Goal: Task Accomplishment & Management: Use online tool/utility

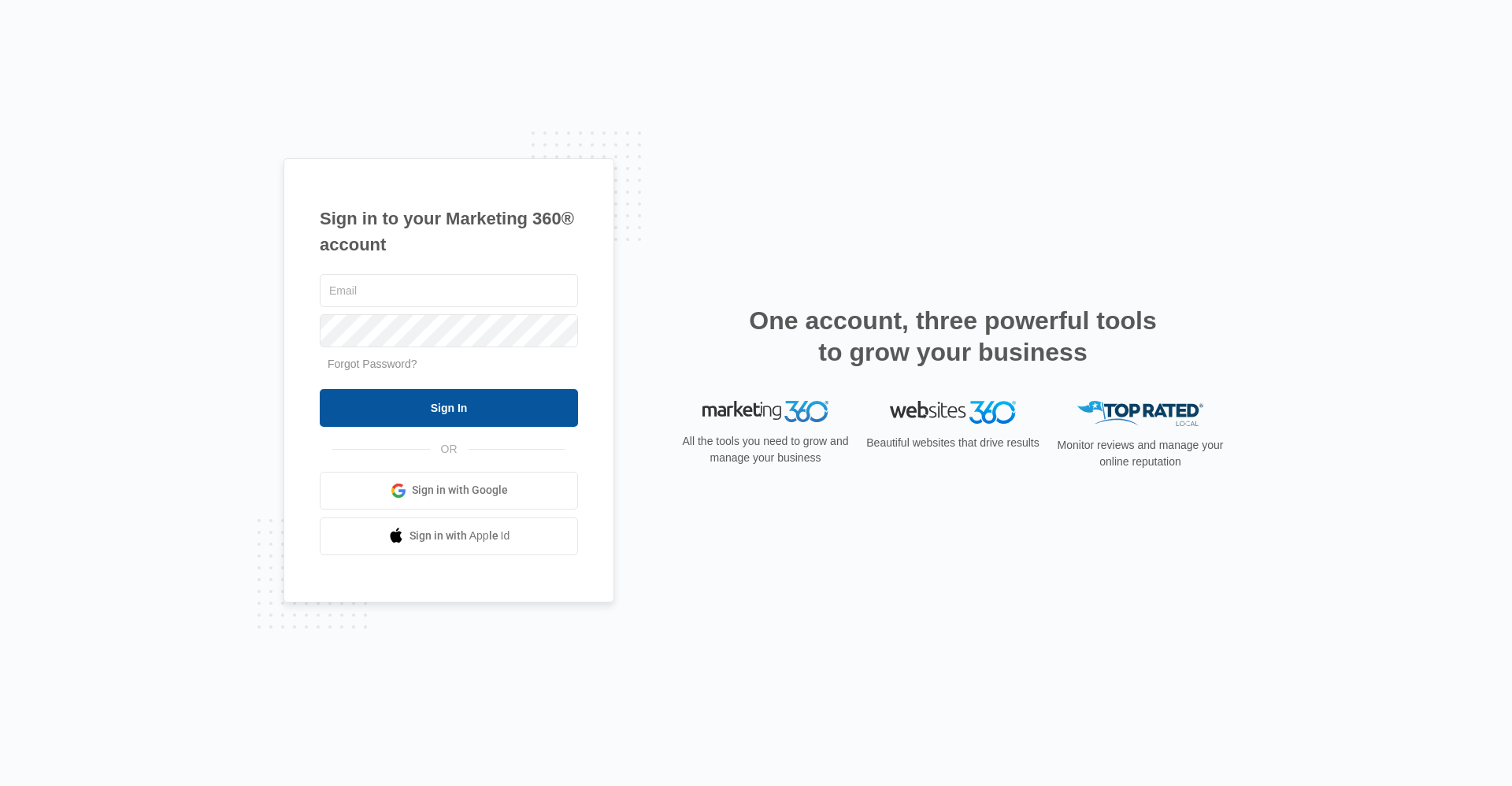
type input "[EMAIL_ADDRESS][DOMAIN_NAME]"
click at [447, 405] on input "Sign In" at bounding box center [449, 408] width 259 height 38
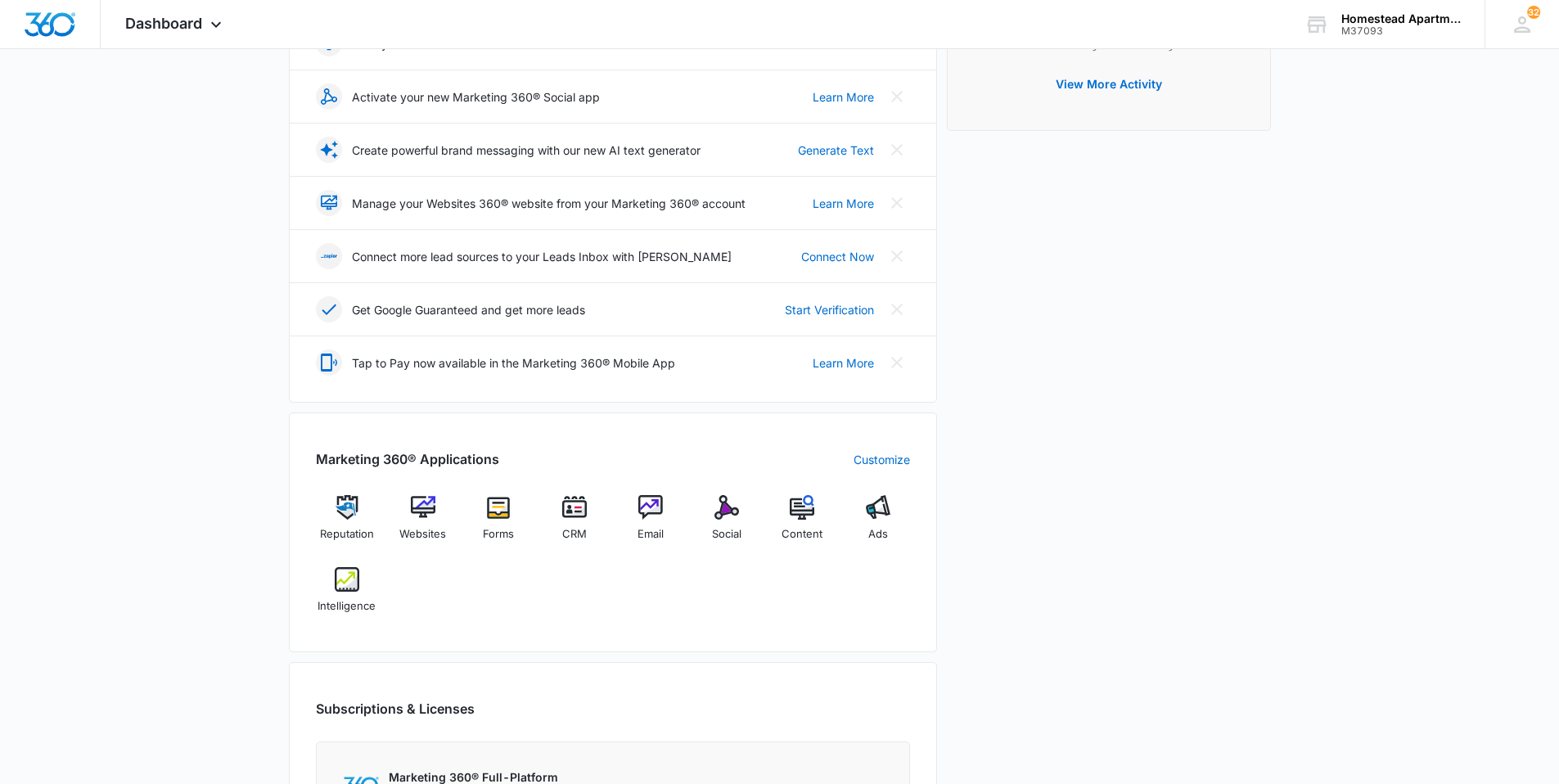
scroll to position [246, 0]
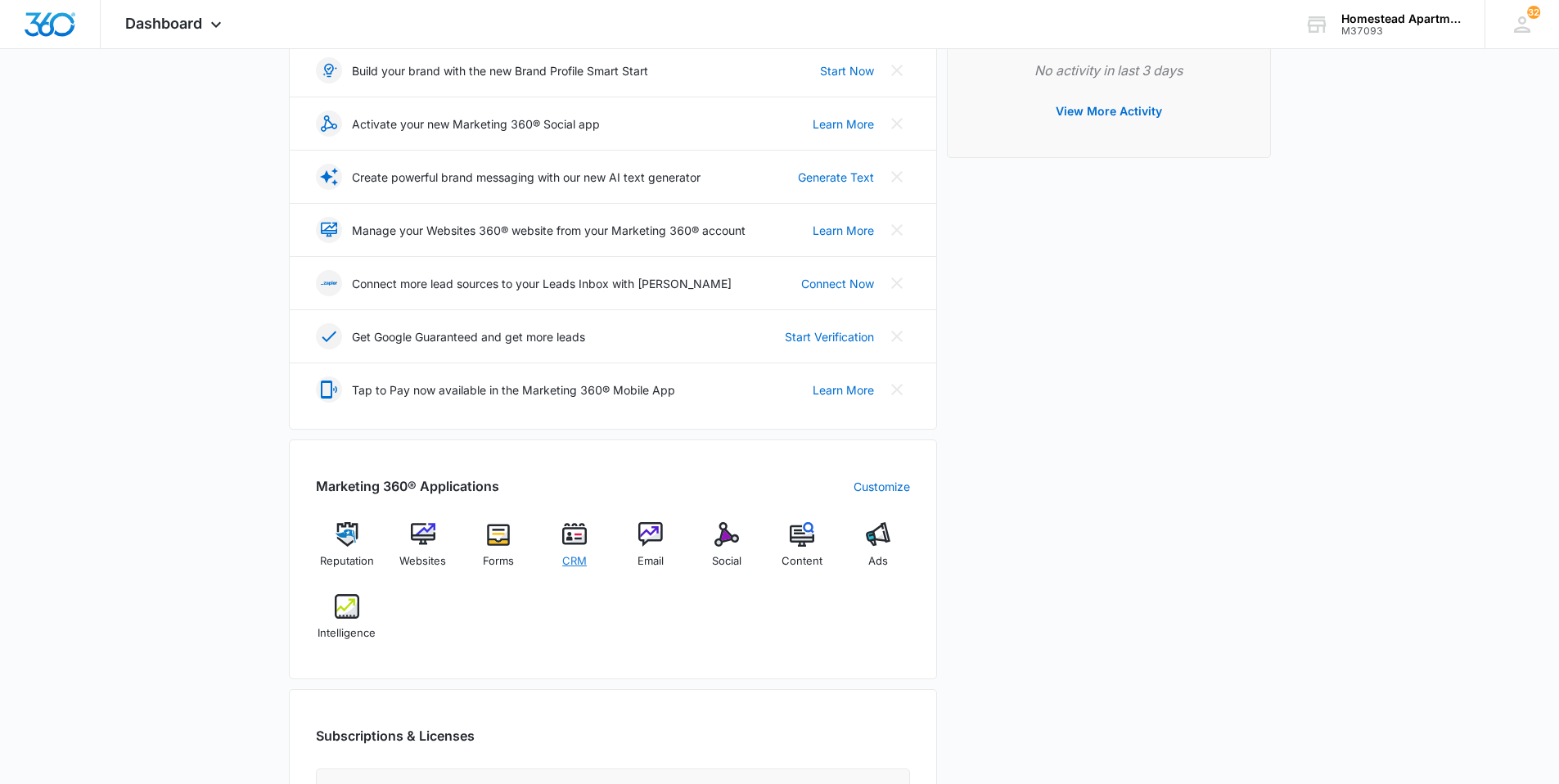
click at [578, 530] on img at bounding box center [575, 535] width 25 height 25
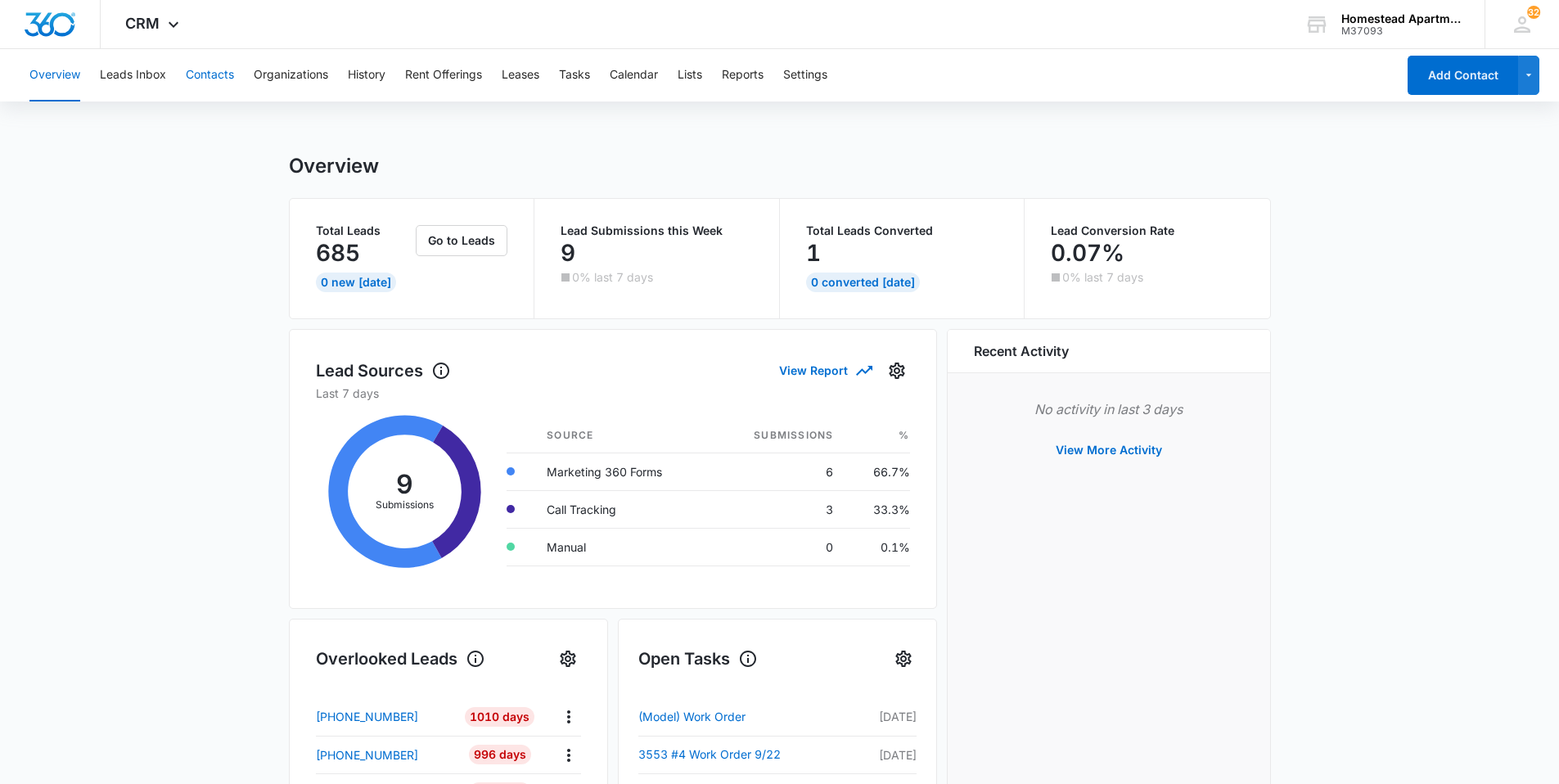
click at [221, 75] on button "Contacts" at bounding box center [210, 75] width 48 height 53
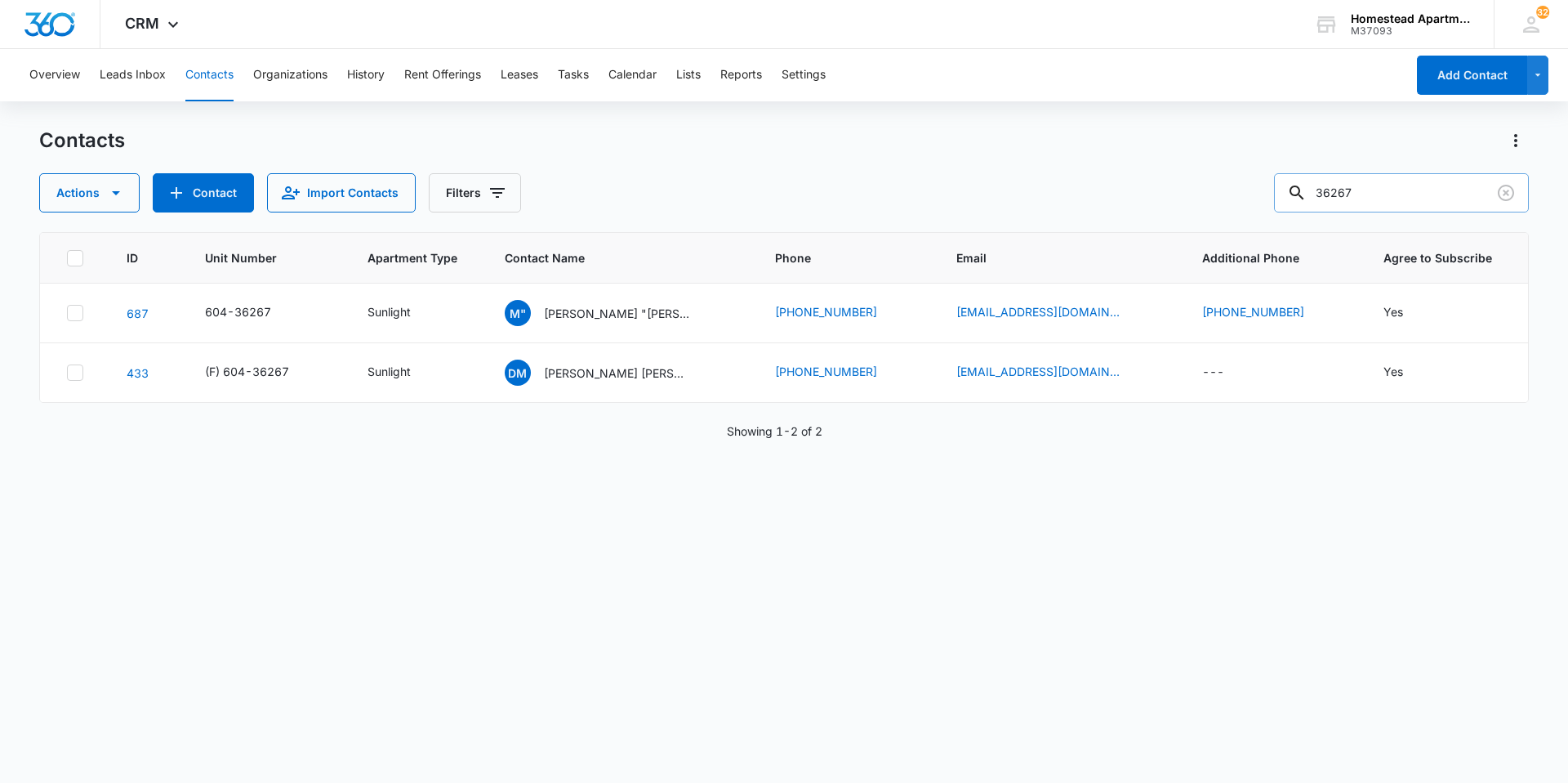
click at [1389, 196] on input "36267" at bounding box center [1401, 193] width 255 height 39
type input "3"
click at [569, 74] on button "Tasks" at bounding box center [573, 75] width 31 height 52
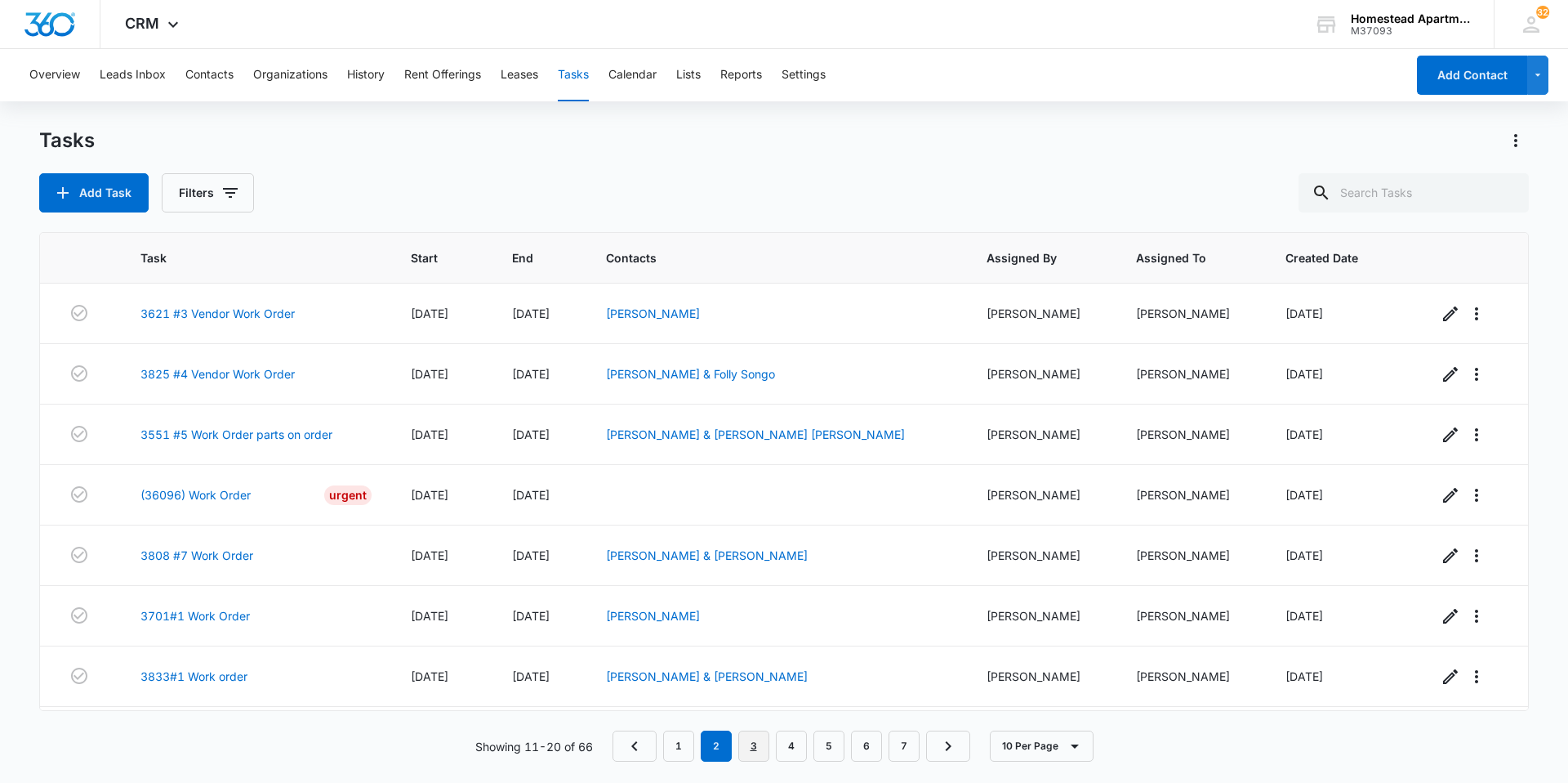
click at [755, 745] on link "3" at bounding box center [753, 746] width 31 height 31
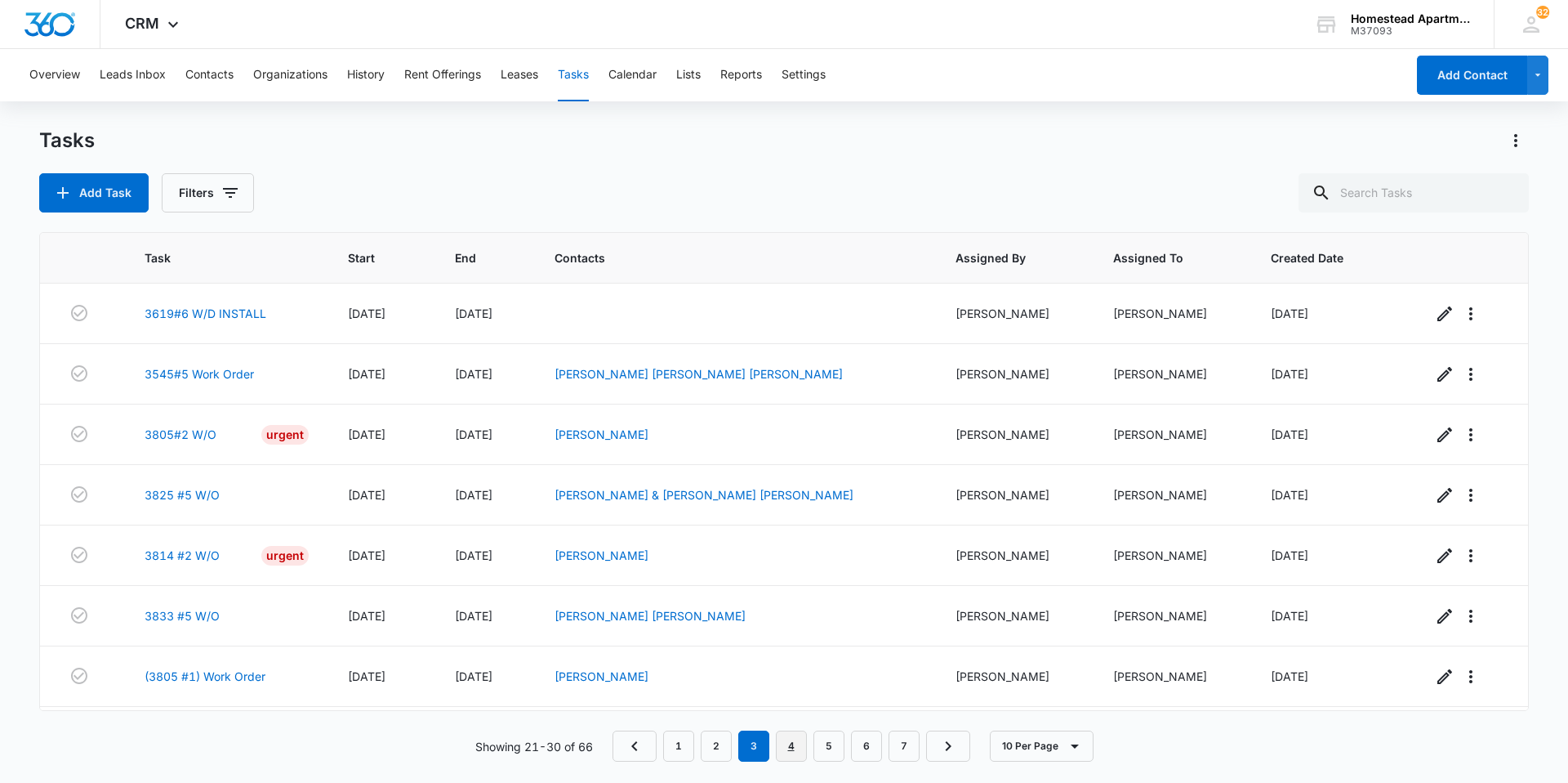
click at [785, 745] on link "4" at bounding box center [791, 746] width 31 height 31
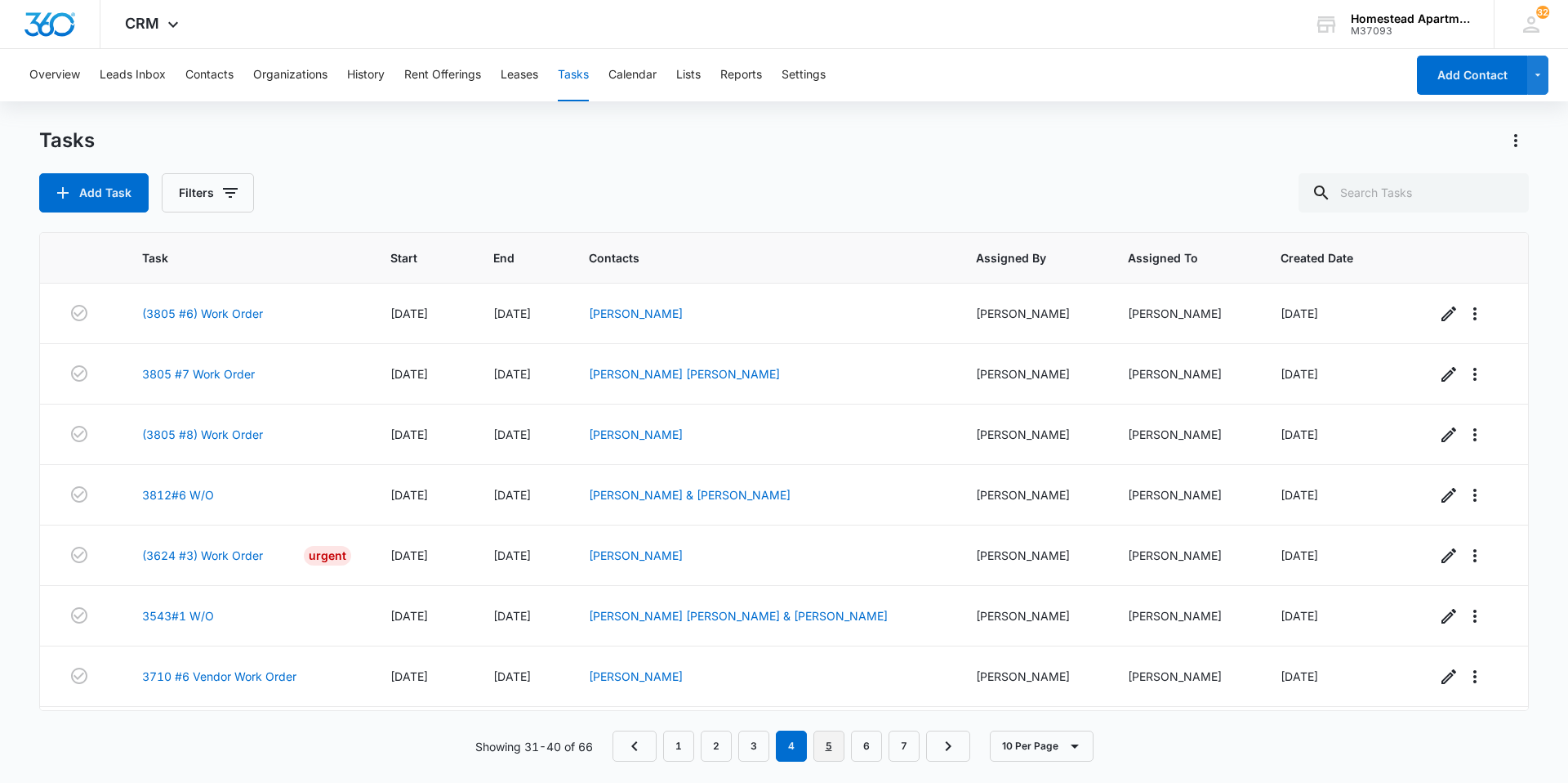
click at [817, 743] on link "5" at bounding box center [829, 746] width 31 height 31
click at [817, 743] on body "CRM Apps Reputation Websites Forms CRM Email Social Content Ads Intelligence Fi…" at bounding box center [784, 391] width 1568 height 783
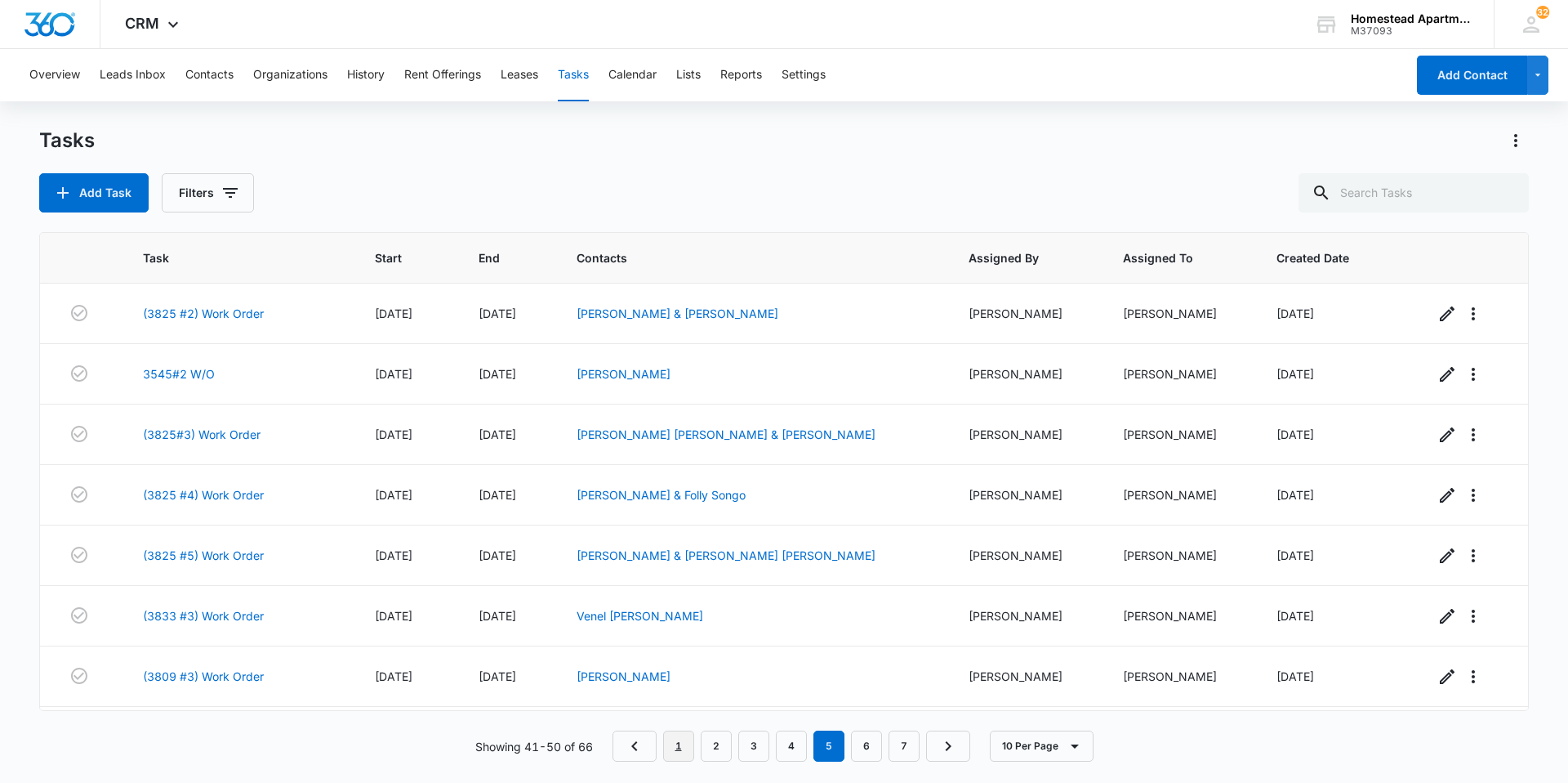
click at [681, 738] on link "1" at bounding box center [679, 746] width 31 height 31
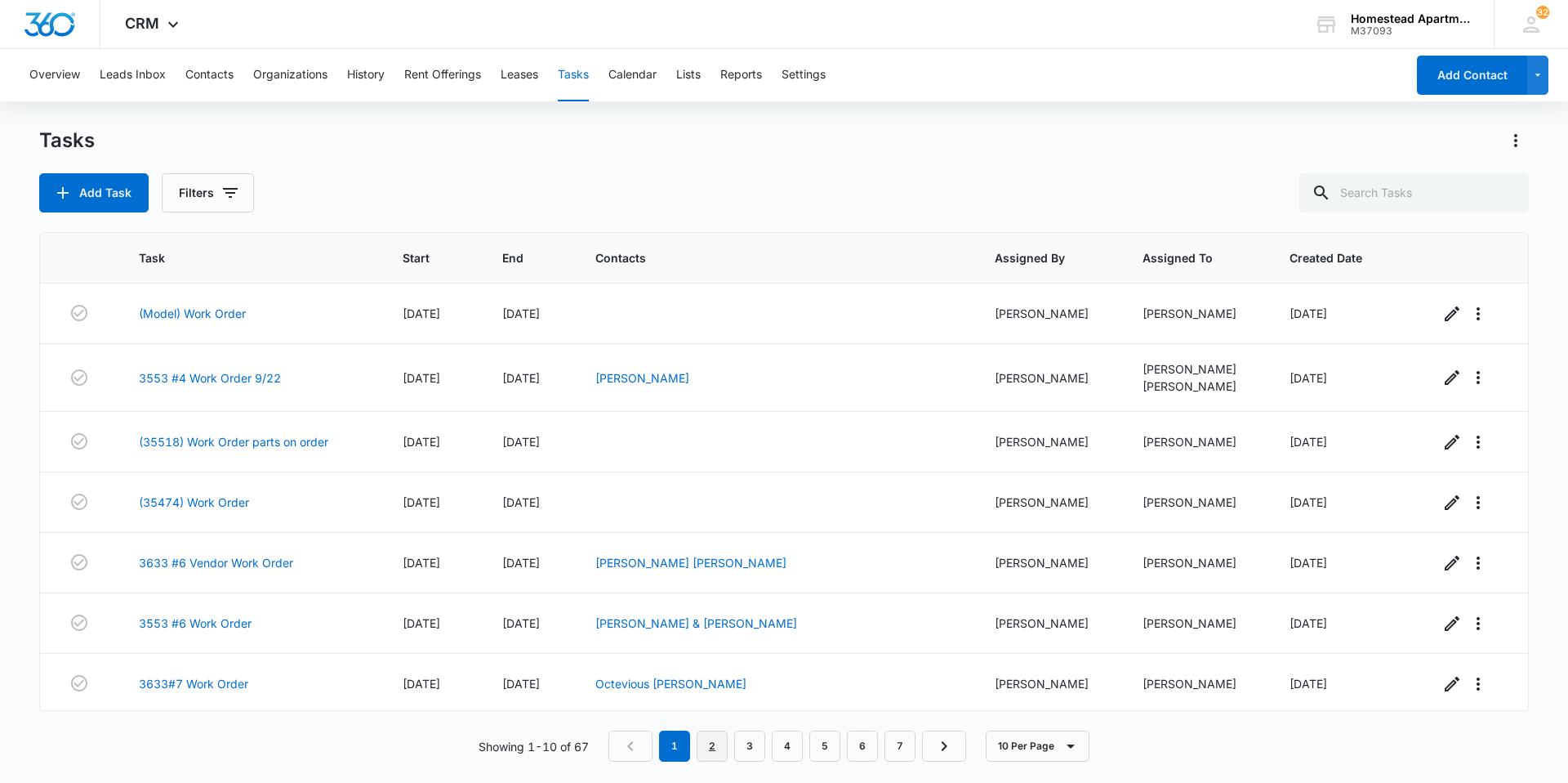
click at [708, 750] on link "2" at bounding box center [712, 746] width 31 height 31
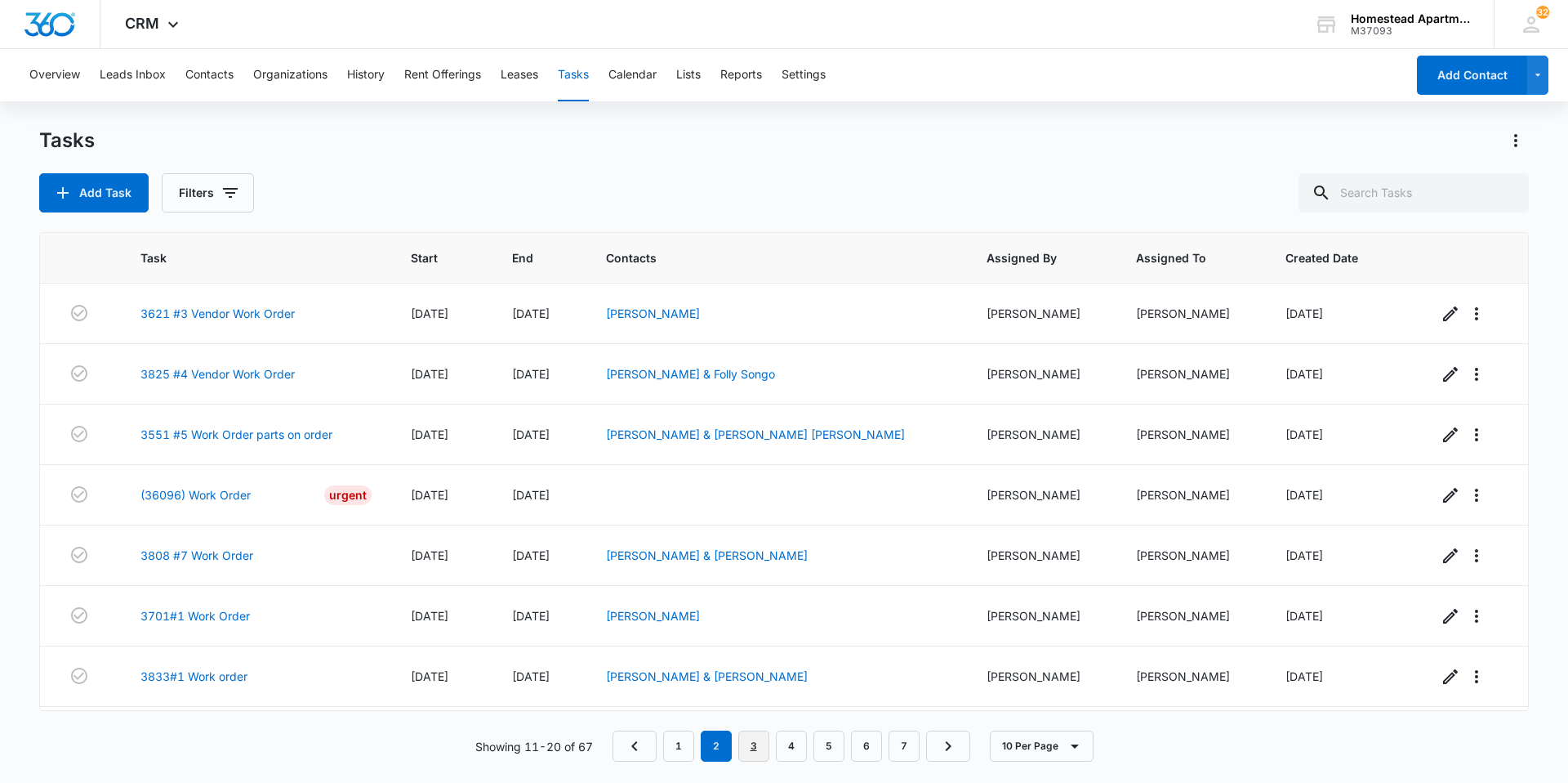
click at [751, 747] on link "3" at bounding box center [753, 746] width 31 height 31
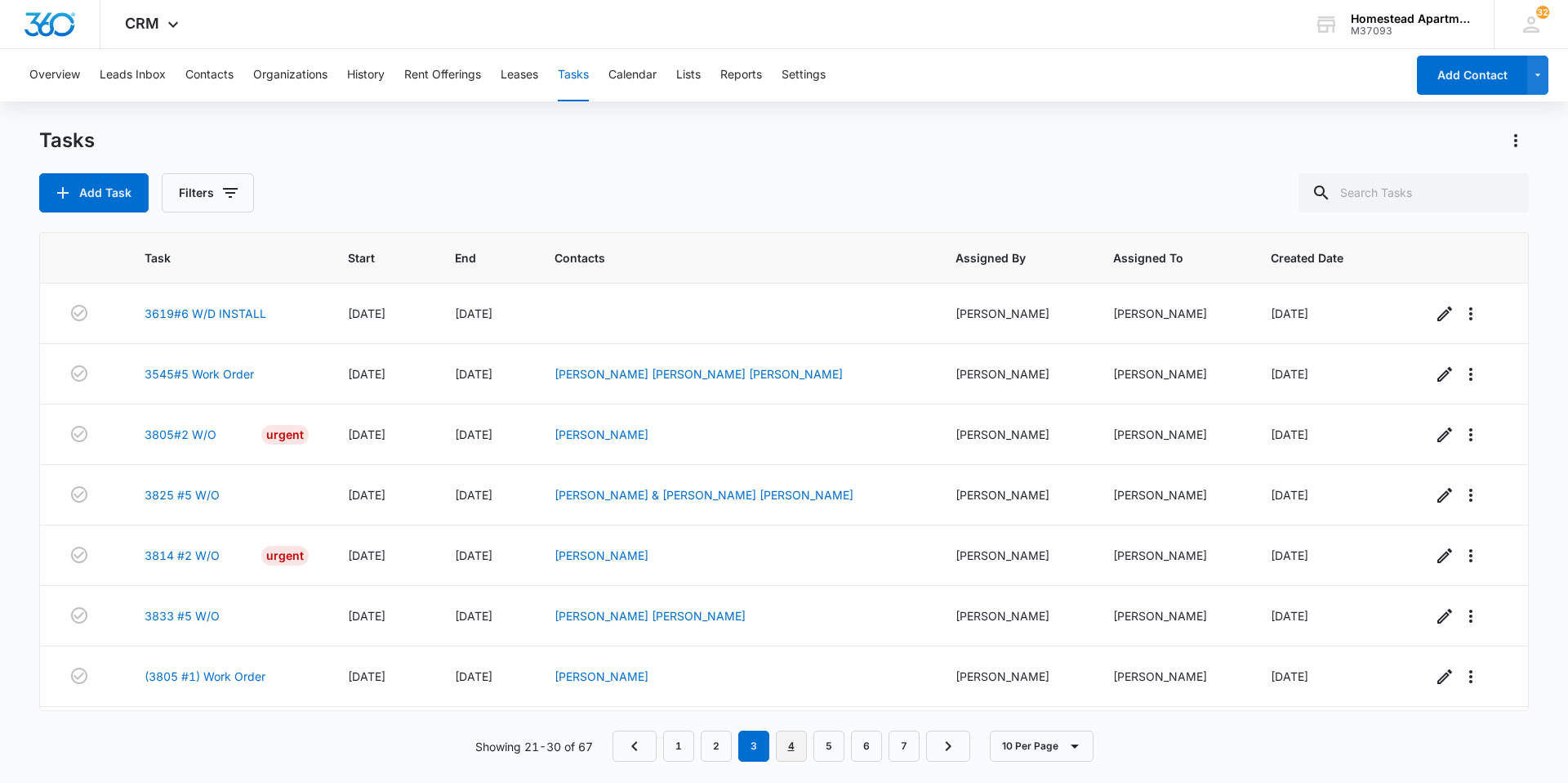
click at [795, 748] on link "4" at bounding box center [791, 746] width 31 height 31
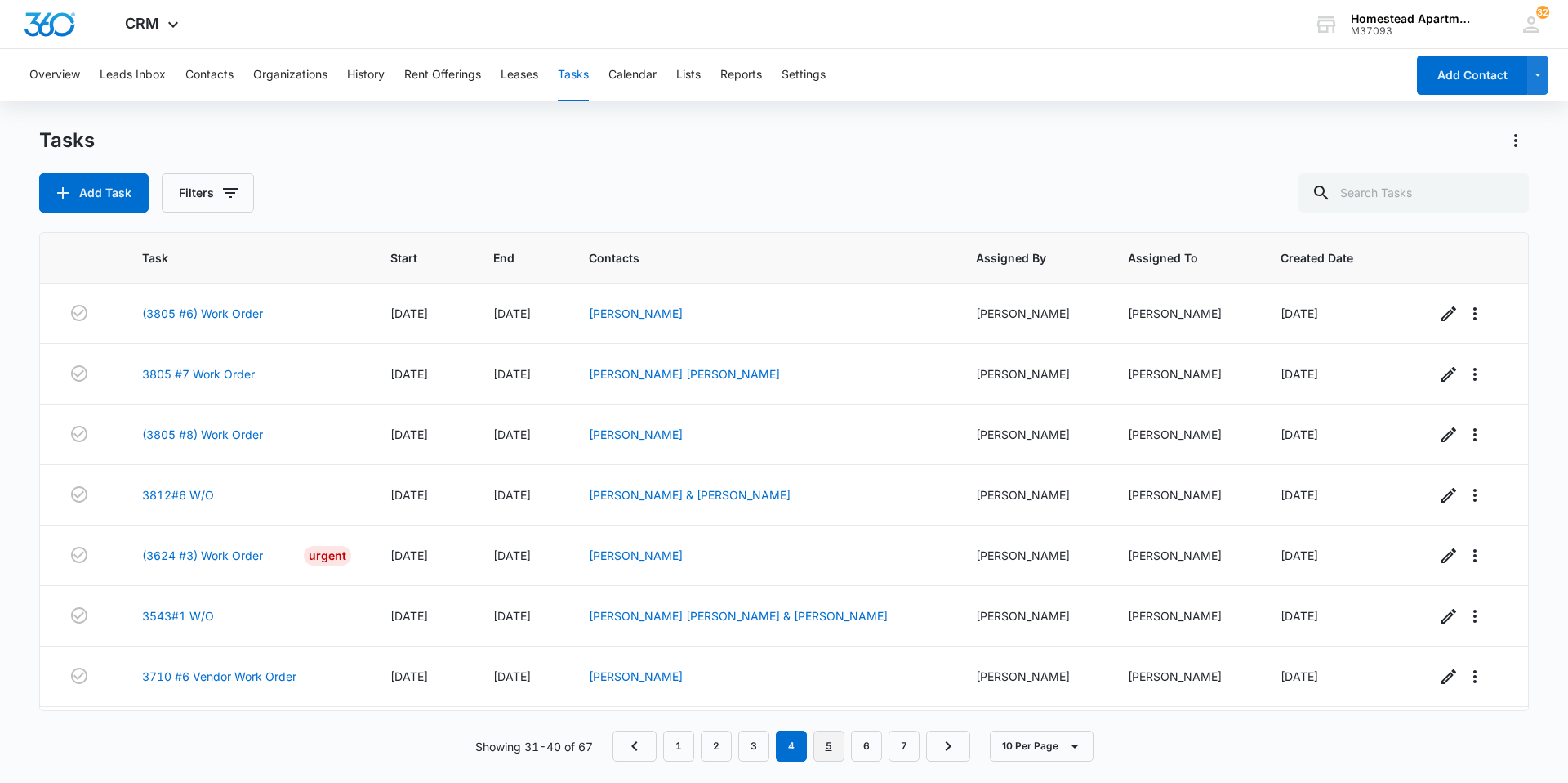
click at [831, 754] on link "5" at bounding box center [829, 746] width 31 height 31
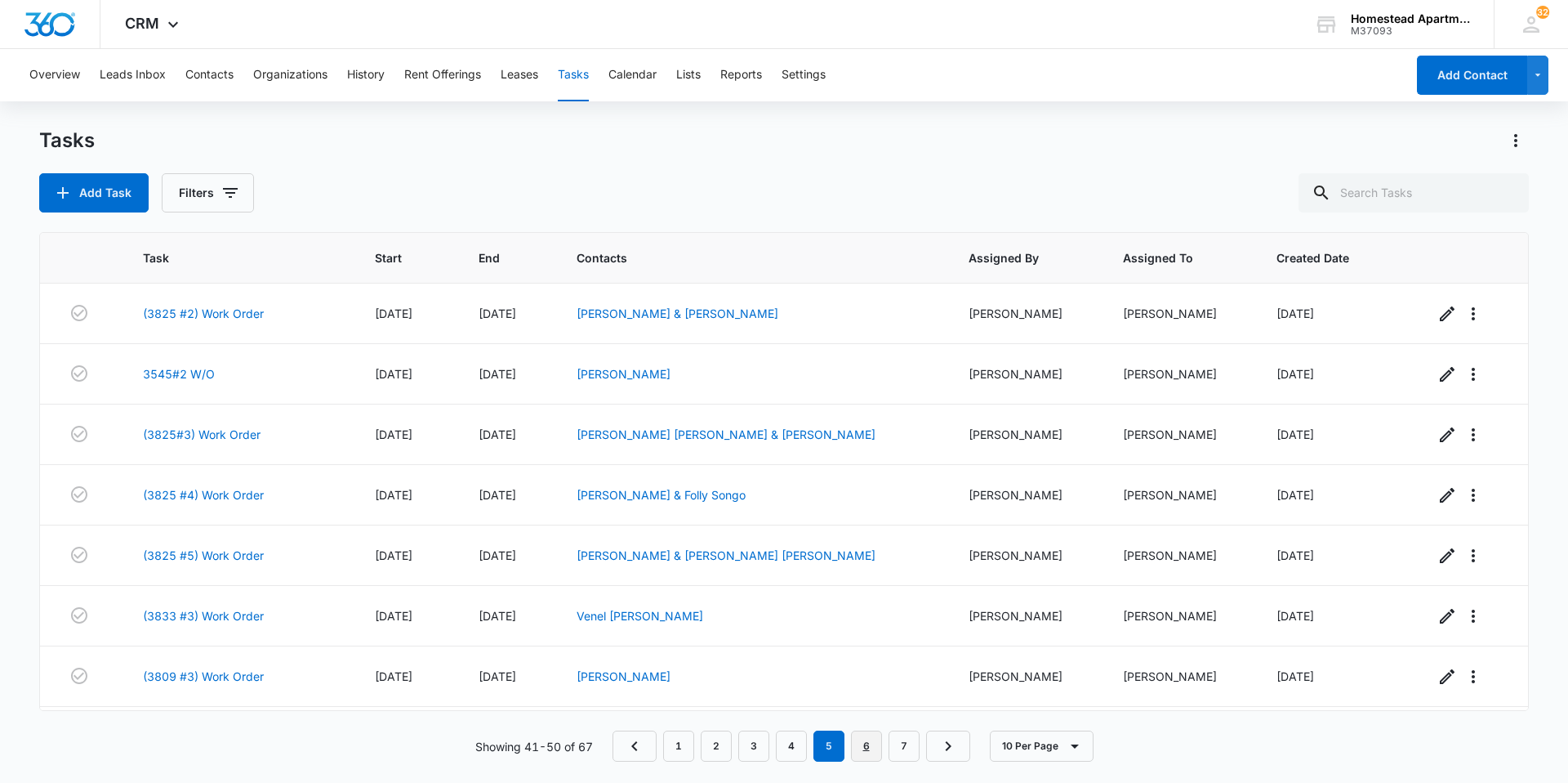
click at [860, 751] on link "6" at bounding box center [866, 746] width 31 height 31
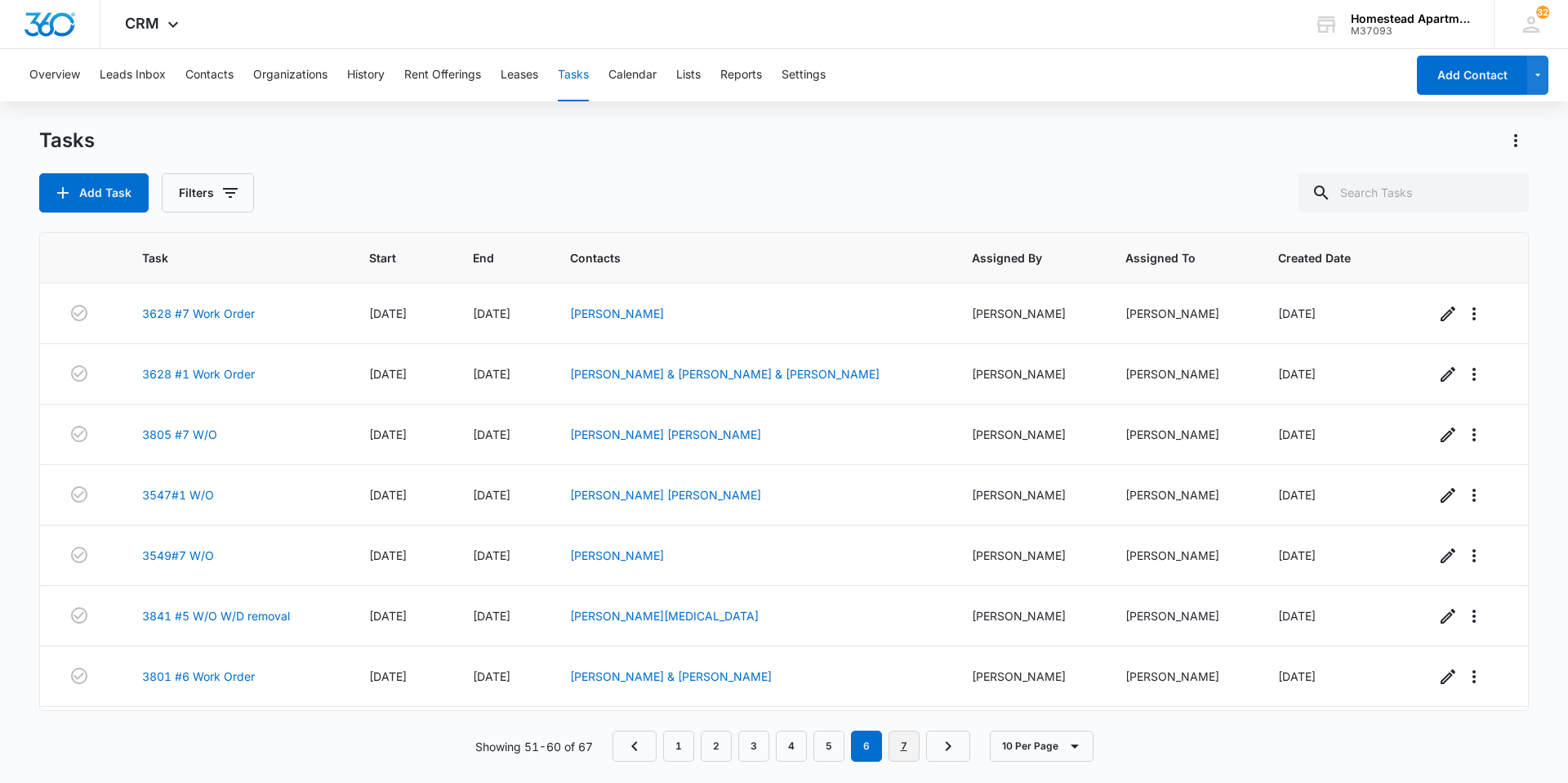
click at [903, 752] on link "7" at bounding box center [903, 746] width 31 height 31
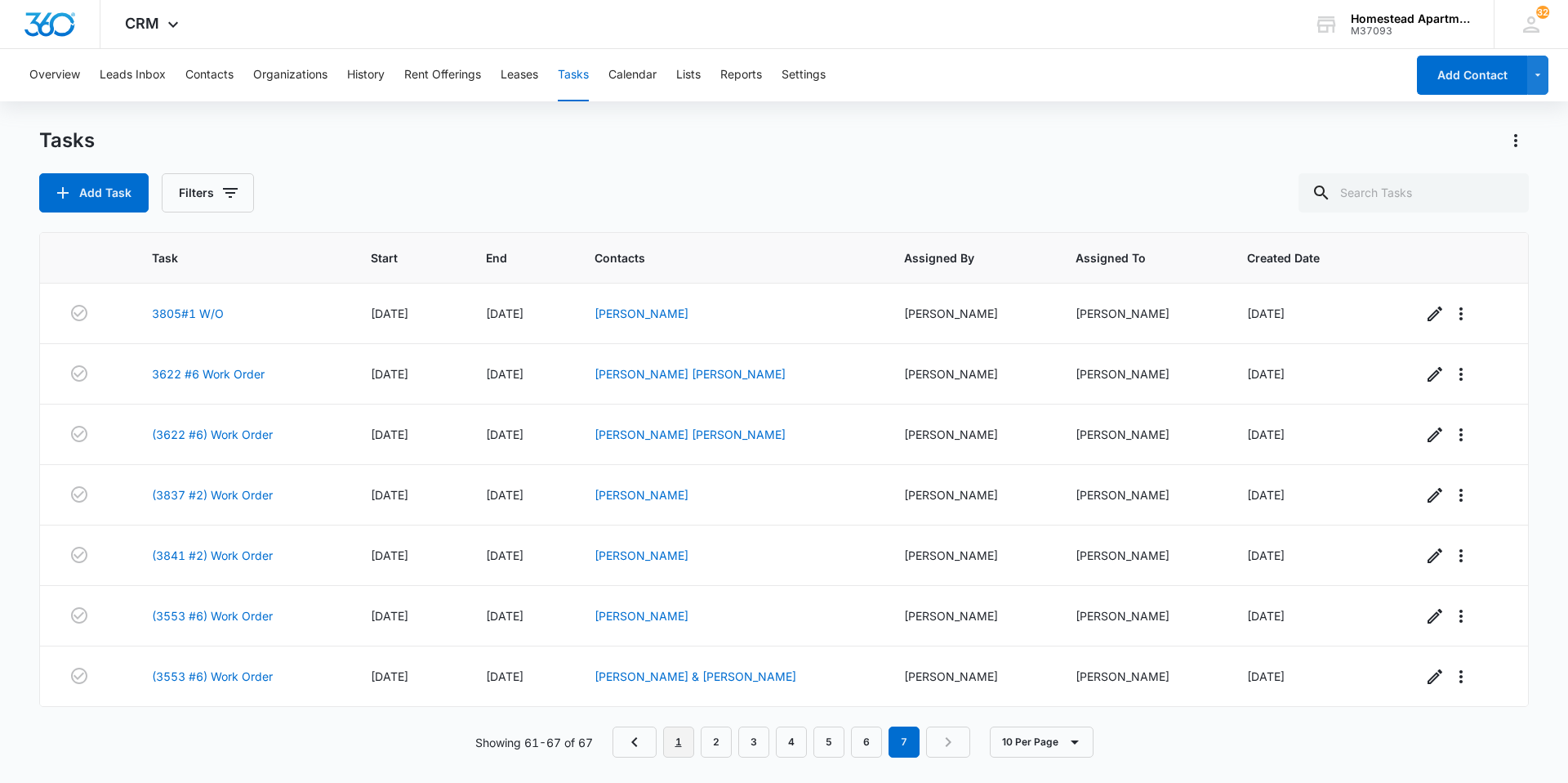
click at [673, 745] on link "1" at bounding box center [679, 741] width 31 height 31
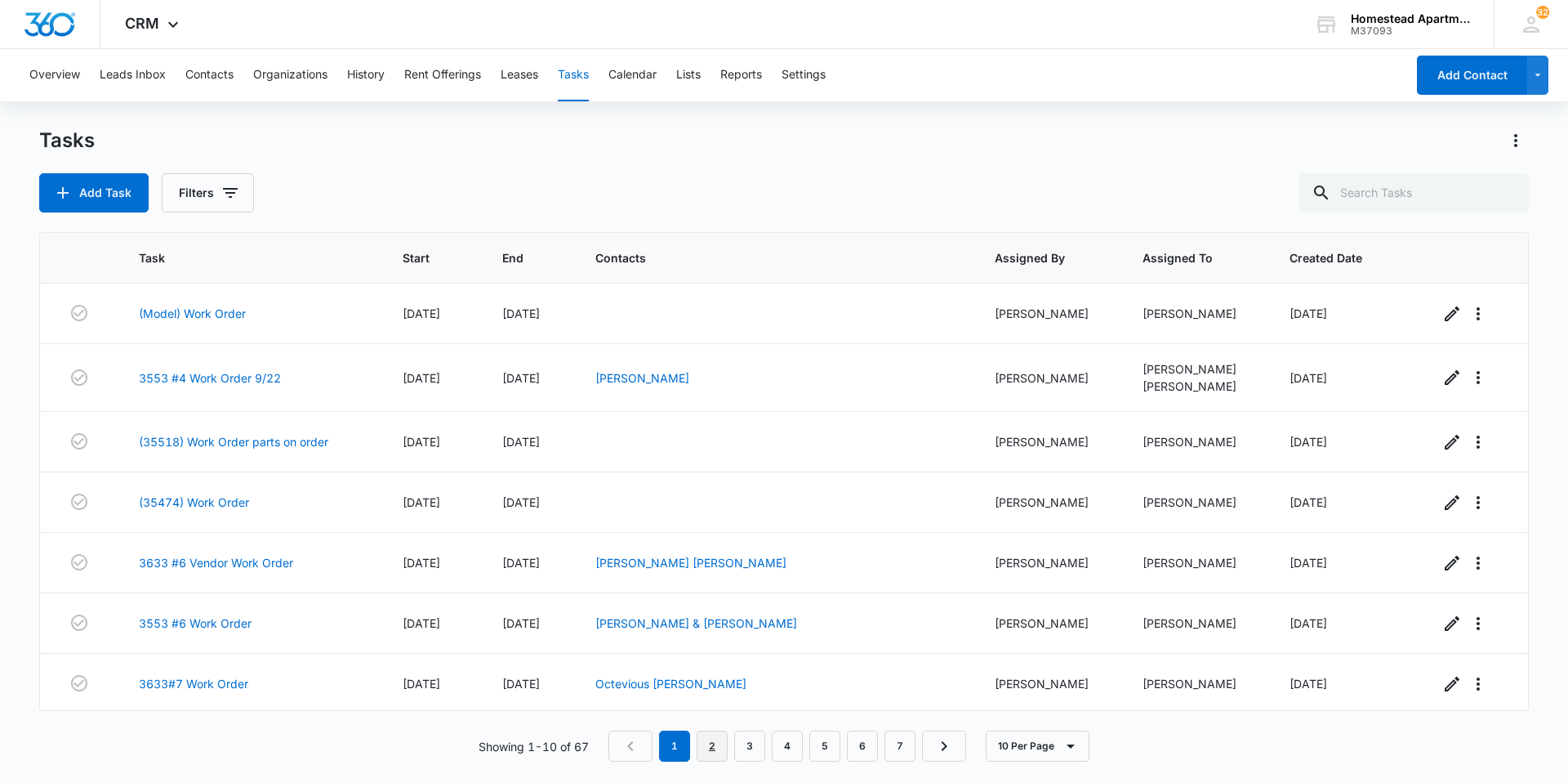
click at [712, 743] on link "2" at bounding box center [712, 746] width 31 height 31
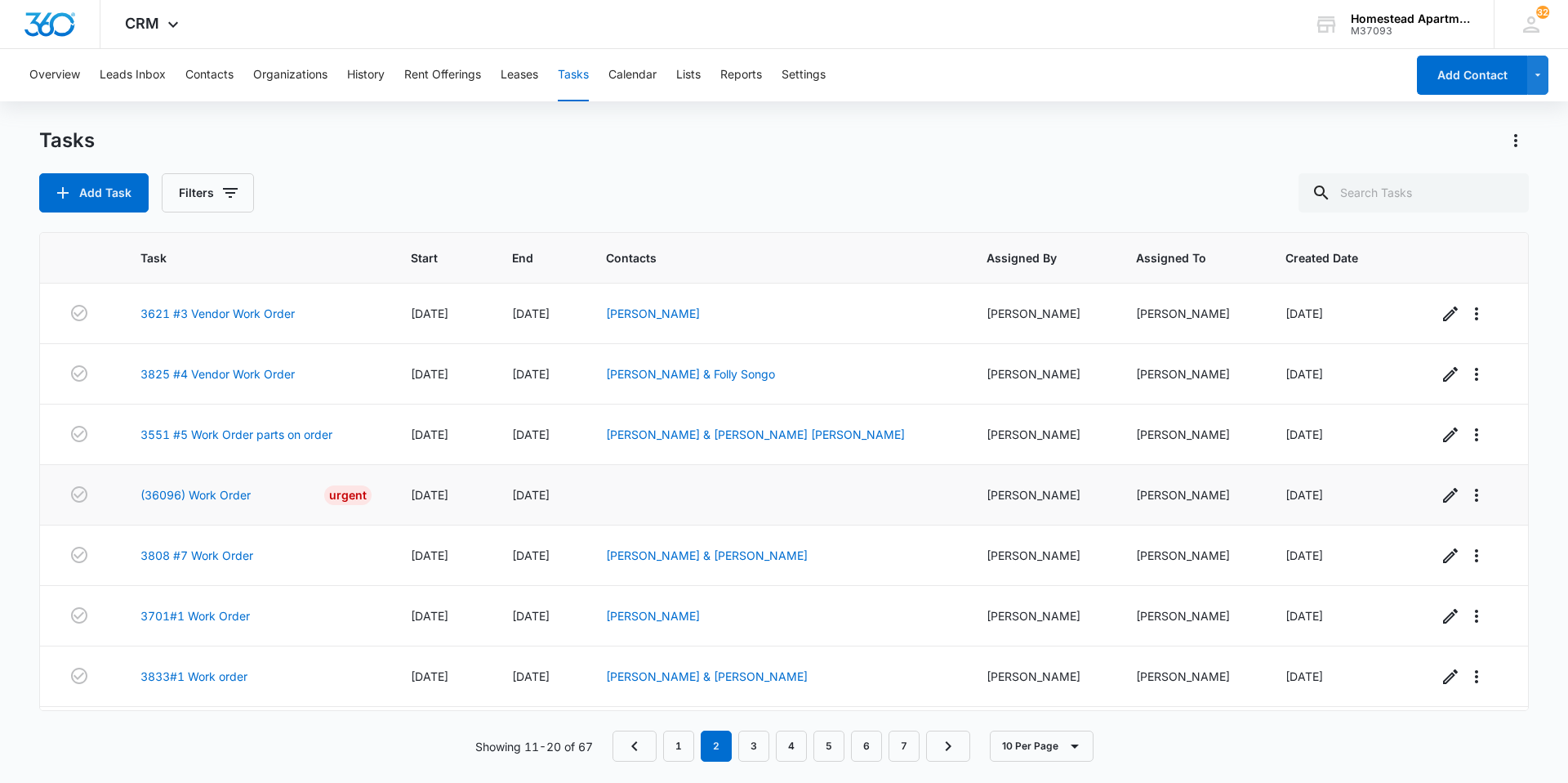
click at [178, 485] on div "(36096) Work Order Urgent" at bounding box center [256, 495] width 231 height 20
click at [178, 489] on link "(36096) Work Order" at bounding box center [195, 494] width 110 height 17
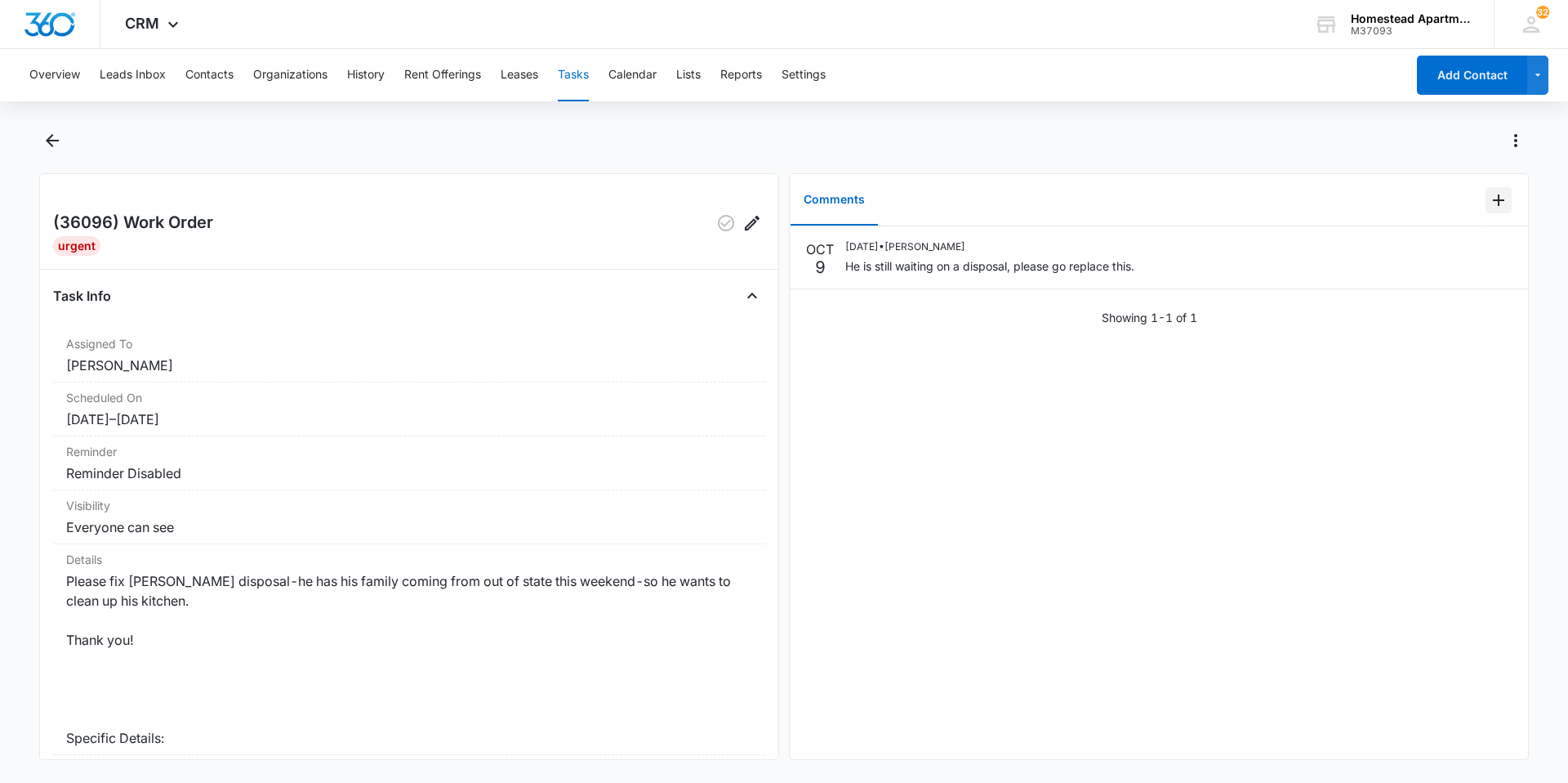
click at [1493, 197] on icon "Add Comment" at bounding box center [1499, 200] width 12 height 12
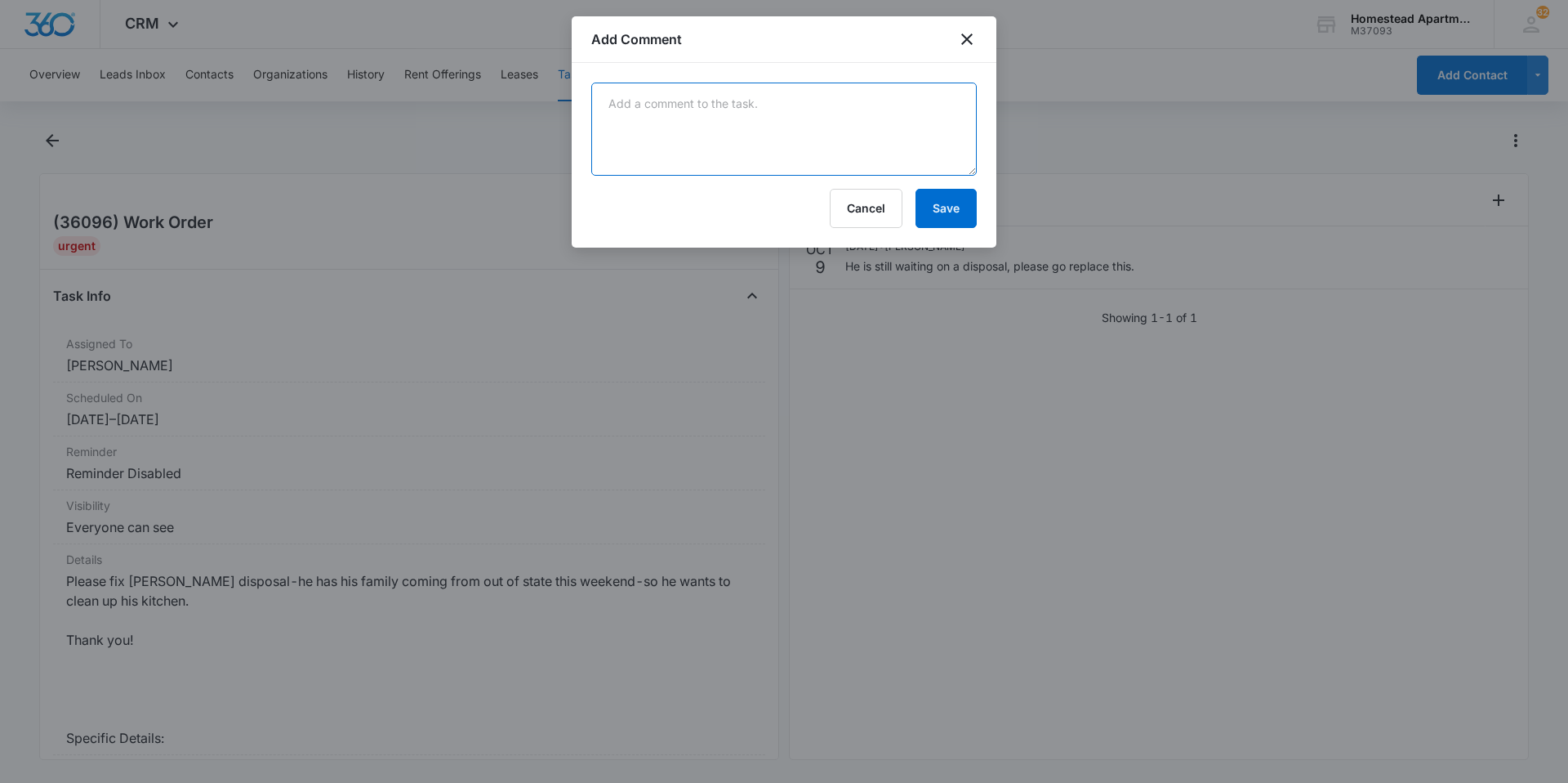
click at [615, 103] on textarea at bounding box center [784, 129] width 386 height 93
type textarea "Carlos installed new garbage disposal. work order complete."
click at [929, 204] on button "Save" at bounding box center [946, 208] width 61 height 39
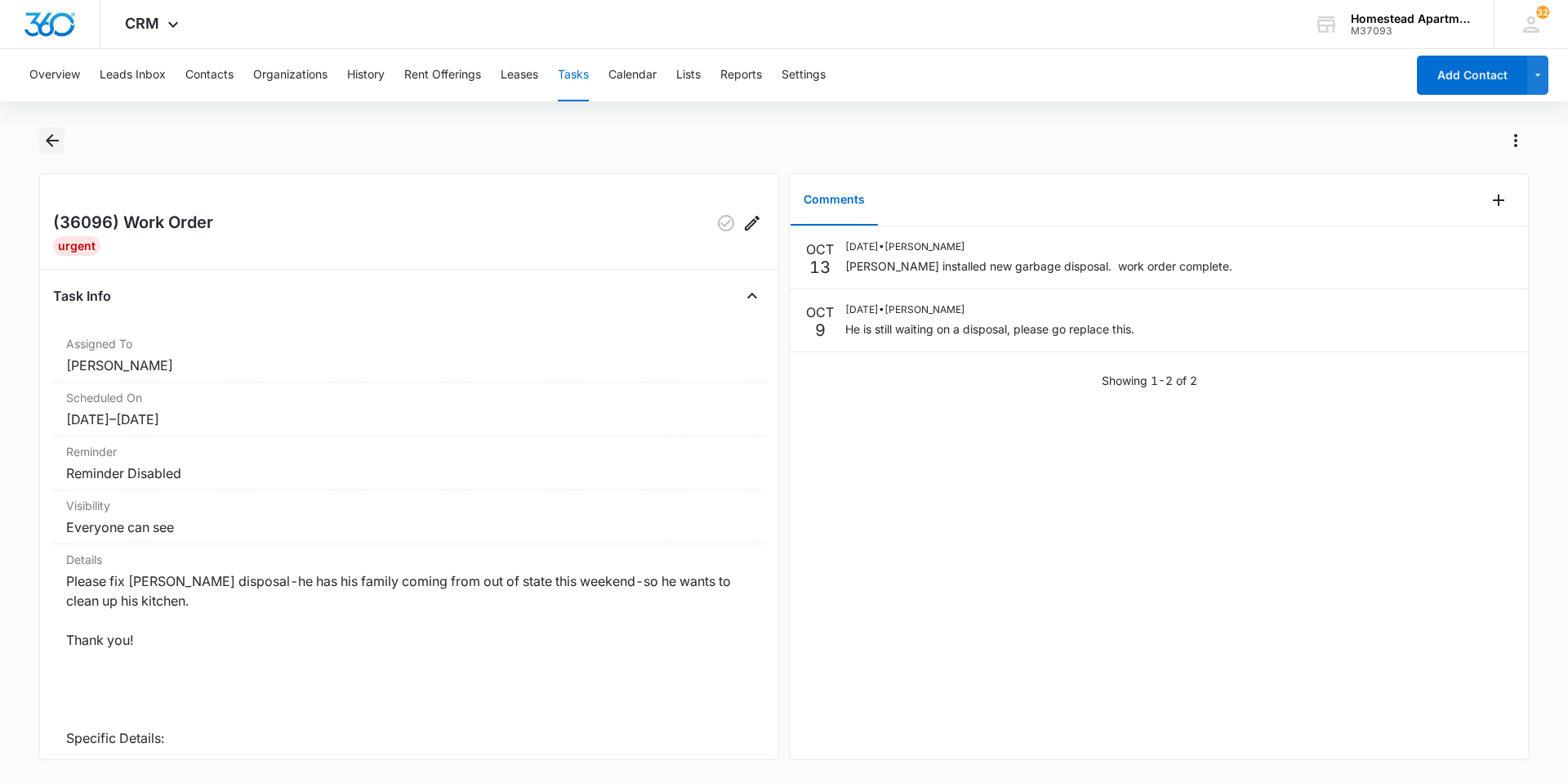
click at [58, 140] on icon "Back" at bounding box center [52, 140] width 13 height 13
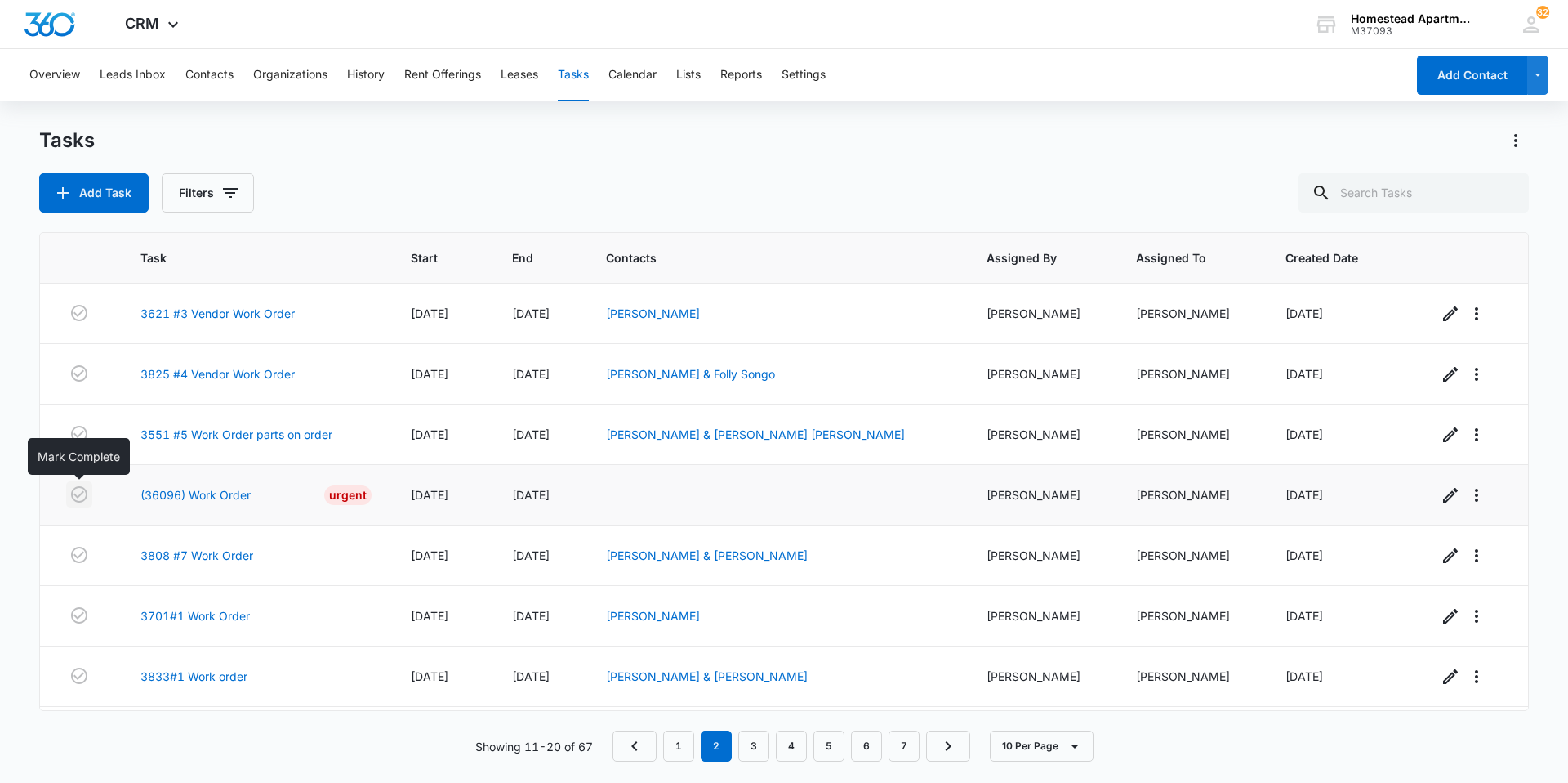
click at [76, 496] on icon "button" at bounding box center [79, 494] width 16 height 16
